Goal: Navigation & Orientation: Find specific page/section

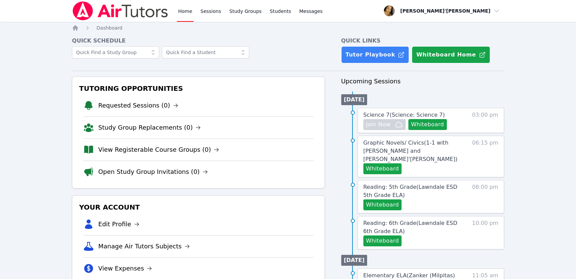
click at [352, 190] on li "Reading: 5th Grade ( Lawndale ESD 5th Grade ELA ) Whiteboard 08:00 pm" at bounding box center [422, 196] width 163 height 33
